Goal: Task Accomplishment & Management: Manage account settings

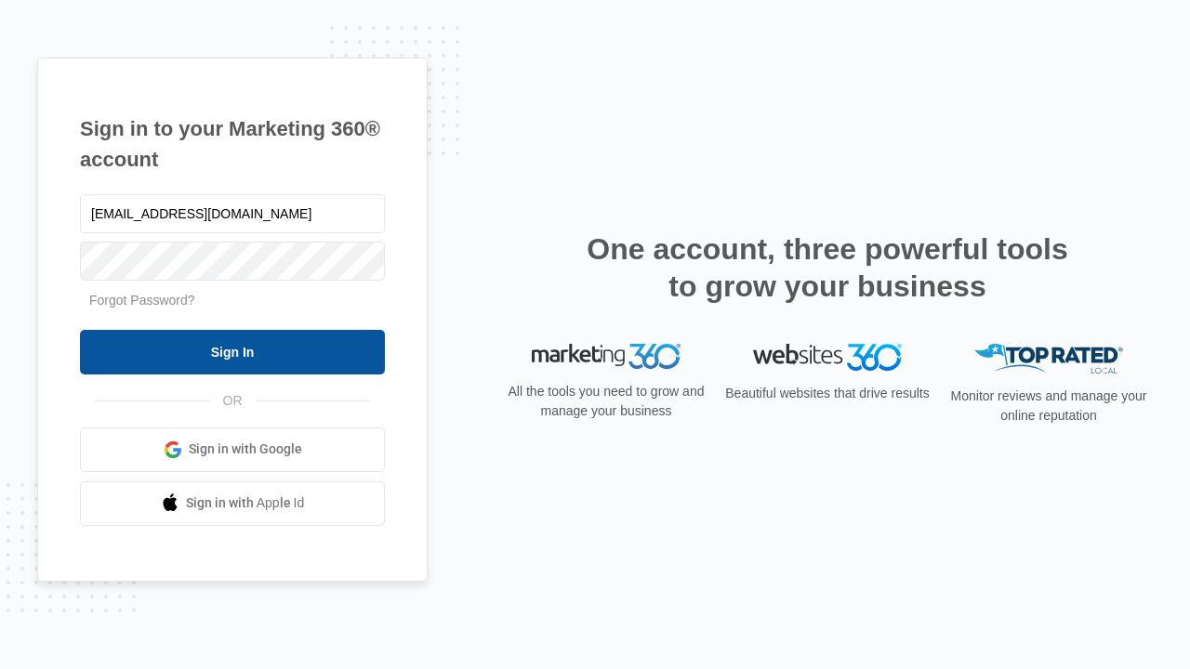
click at [232, 351] on input "Sign In" at bounding box center [232, 352] width 305 height 45
